Goal: Navigation & Orientation: Understand site structure

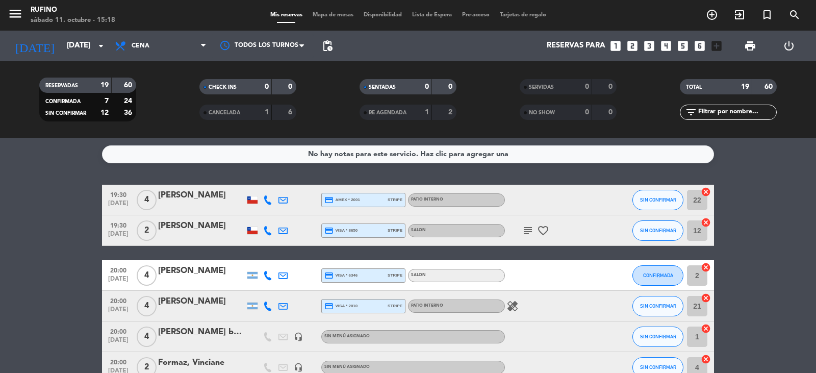
click at [323, 14] on span "Mapa de mesas" at bounding box center [332, 15] width 51 height 6
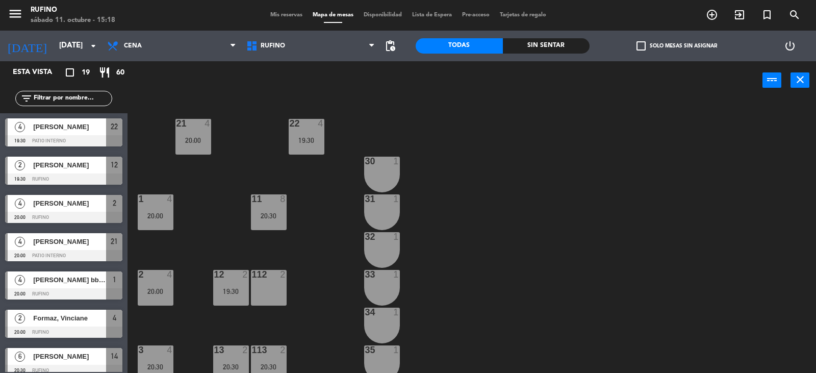
click at [387, 11] on div "Mis reservas Mapa de mesas Disponibilidad Lista de Espera Pre-acceso Tarjetas d…" at bounding box center [408, 15] width 286 height 9
click at [382, 15] on span "Disponibilidad" at bounding box center [382, 15] width 48 height 6
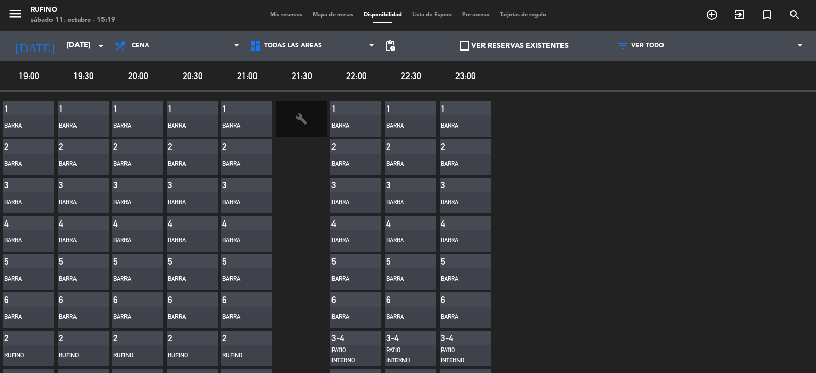
click at [330, 14] on span "Mapa de mesas" at bounding box center [332, 15] width 51 height 6
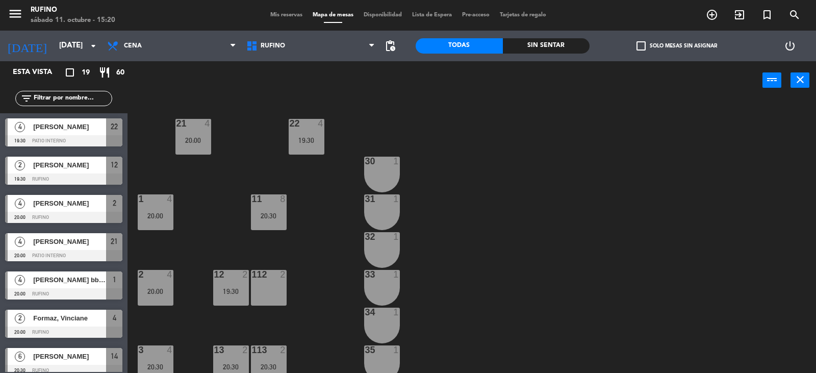
click at [279, 12] on span "Mis reservas" at bounding box center [286, 15] width 42 height 6
